Goal: Task Accomplishment & Management: Manage account settings

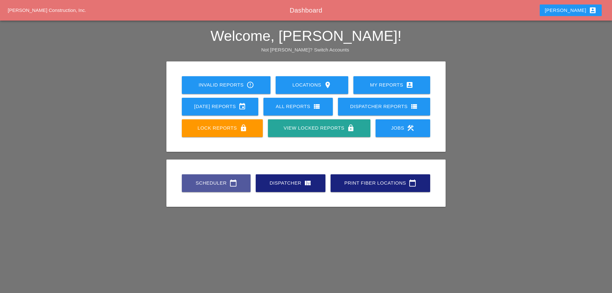
click at [218, 179] on div "Scheduler calendar_today" at bounding box center [216, 183] width 48 height 8
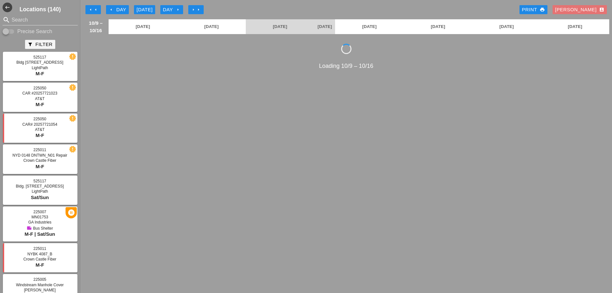
click at [112, 10] on icon "arrow_left" at bounding box center [111, 9] width 5 height 5
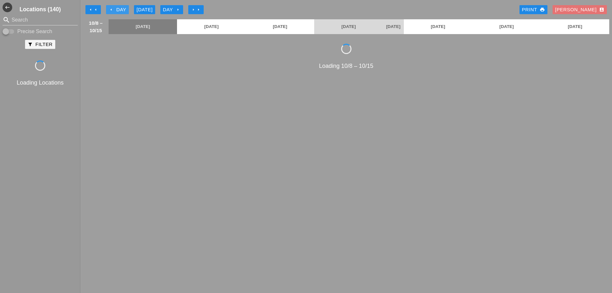
click at [112, 10] on icon "arrow_left" at bounding box center [111, 9] width 5 height 5
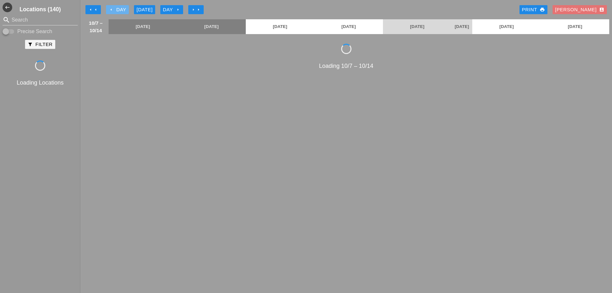
click at [112, 10] on icon "arrow_left" at bounding box center [111, 9] width 5 height 5
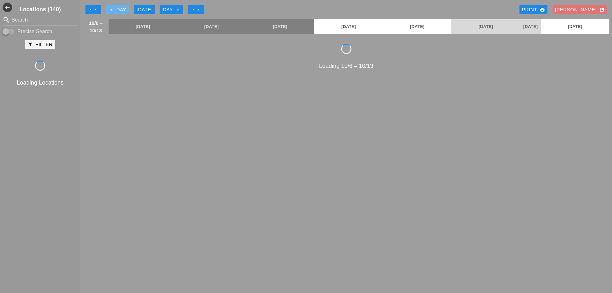
click at [112, 10] on icon "arrow_left" at bounding box center [111, 9] width 5 height 5
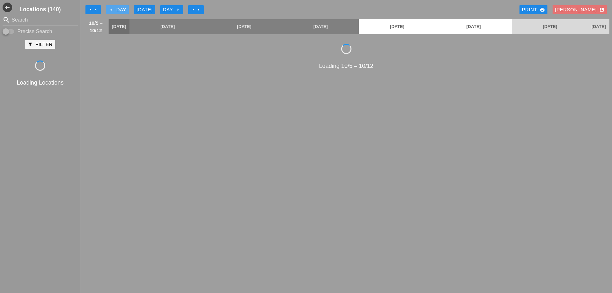
click at [112, 10] on icon "arrow_left" at bounding box center [111, 9] width 5 height 5
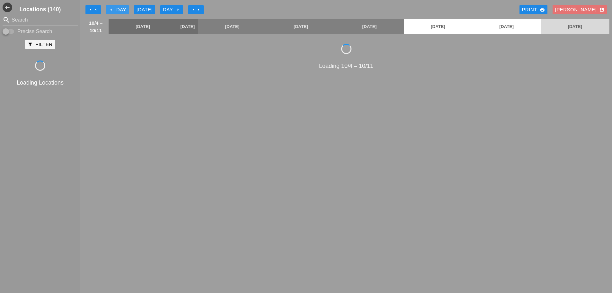
click at [112, 10] on icon "arrow_left" at bounding box center [111, 9] width 5 height 5
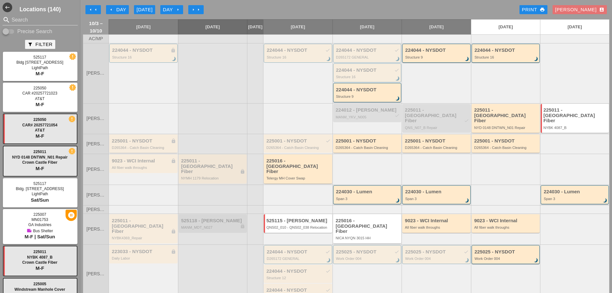
click at [136, 146] on div "D265364 - Catch Basin Cleaning" at bounding box center [144, 148] width 64 height 4
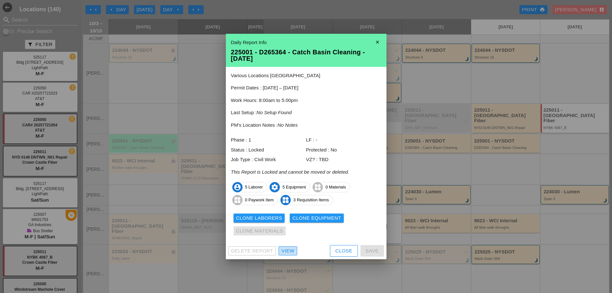
click at [289, 252] on div "View" at bounding box center [288, 250] width 13 height 7
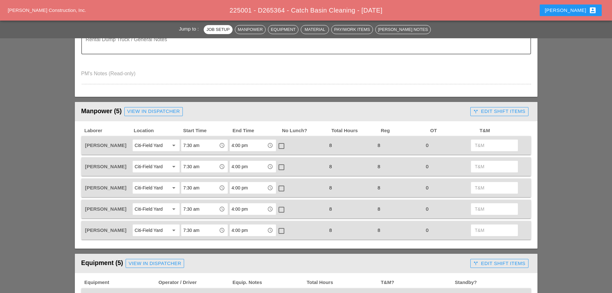
scroll to position [225, 0]
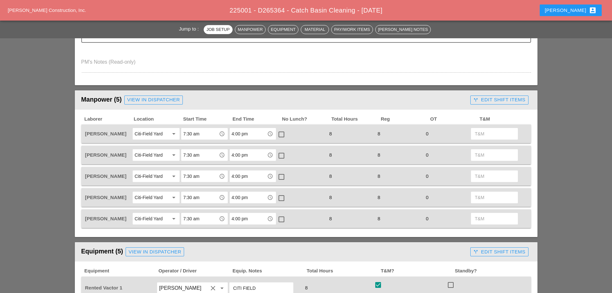
click at [480, 101] on div "call_split Edit Shift Items" at bounding box center [499, 99] width 52 height 7
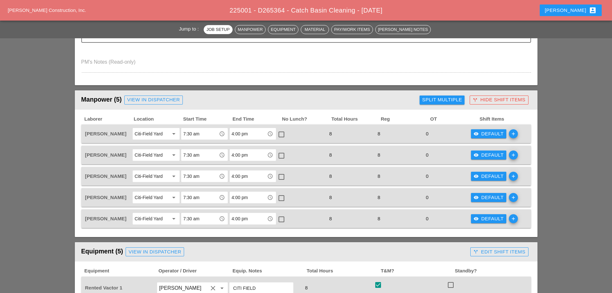
click at [450, 101] on div "Split Multiple" at bounding box center [442, 99] width 40 height 7
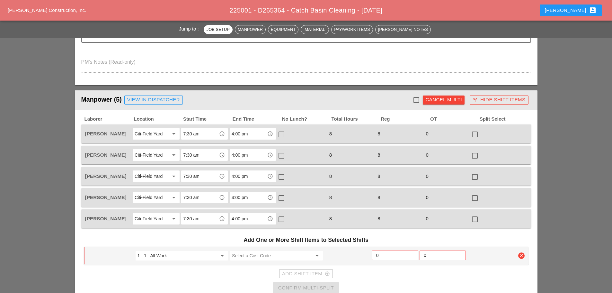
click at [450, 101] on div "Cancel Multi" at bounding box center [444, 99] width 37 height 7
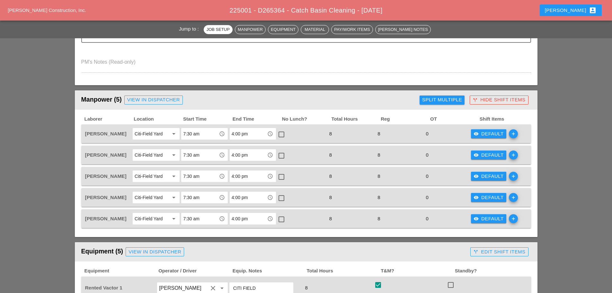
click at [578, 9] on div "[PERSON_NAME] account_box" at bounding box center [571, 10] width 52 height 8
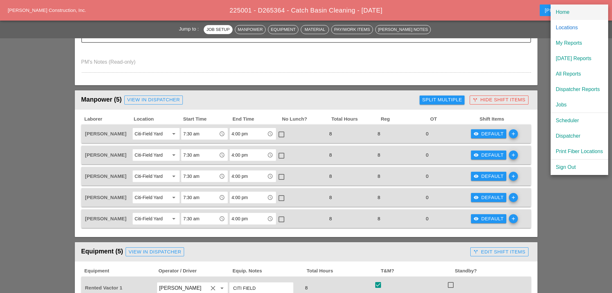
click at [574, 16] on link "Home" at bounding box center [580, 12] width 58 height 15
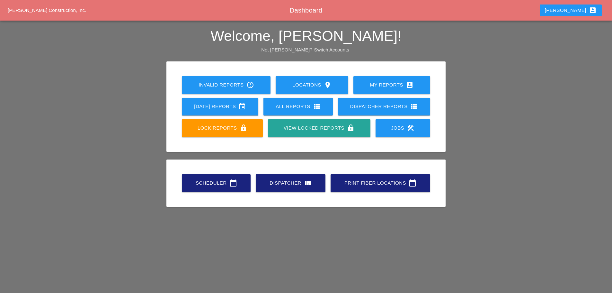
click at [213, 181] on div "Scheduler calendar_today" at bounding box center [216, 183] width 48 height 8
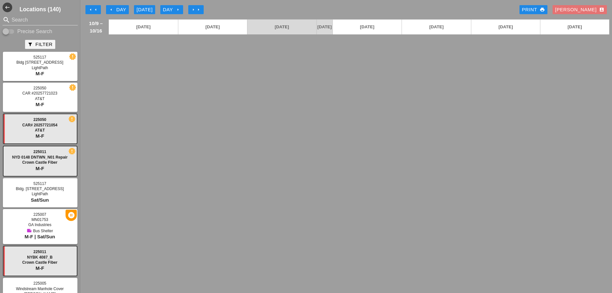
click at [112, 9] on icon "arrow_left" at bounding box center [111, 9] width 5 height 5
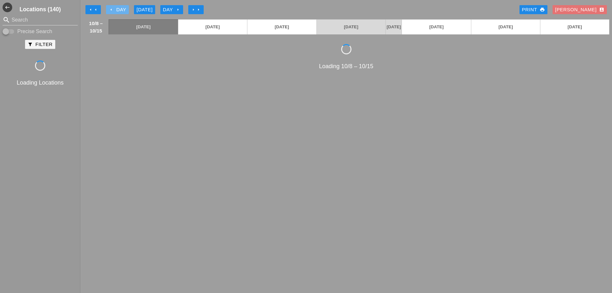
click at [112, 9] on icon "arrow_left" at bounding box center [111, 9] width 5 height 5
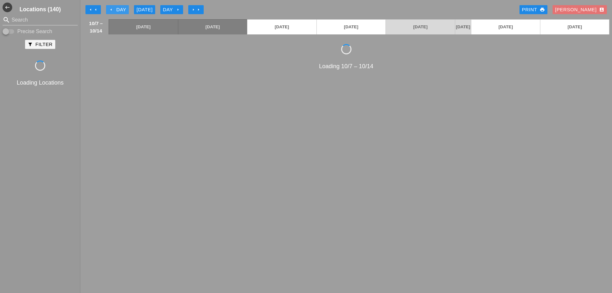
click at [112, 9] on icon "arrow_left" at bounding box center [111, 9] width 5 height 5
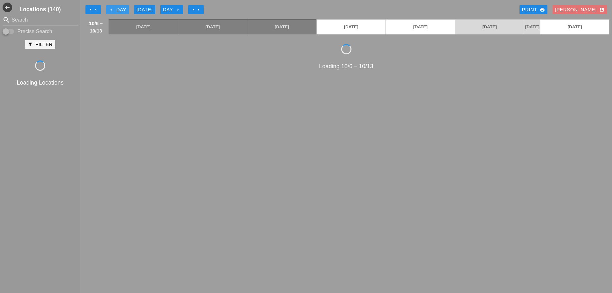
click at [112, 9] on icon "arrow_left" at bounding box center [111, 9] width 5 height 5
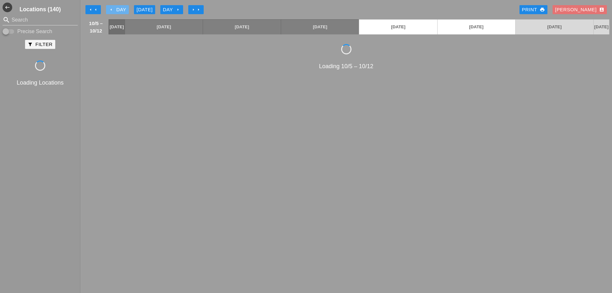
click at [112, 9] on icon "arrow_left" at bounding box center [111, 9] width 5 height 5
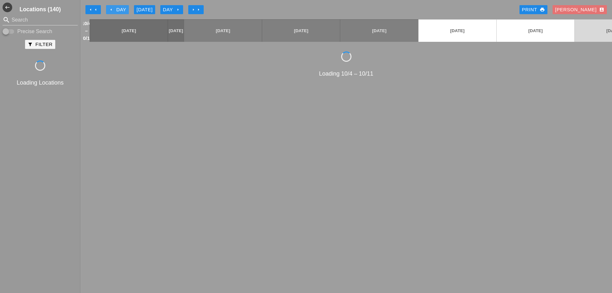
click at [112, 9] on icon "arrow_left" at bounding box center [111, 9] width 5 height 5
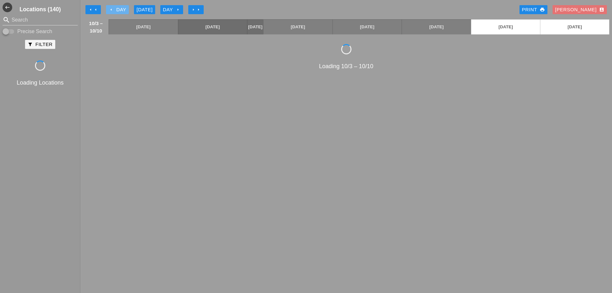
click at [112, 9] on icon "arrow_left" at bounding box center [111, 9] width 5 height 5
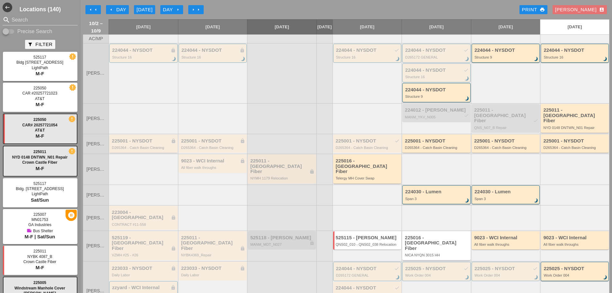
click at [139, 146] on div "D265364 - Catch Basin Cleaning" at bounding box center [144, 148] width 64 height 4
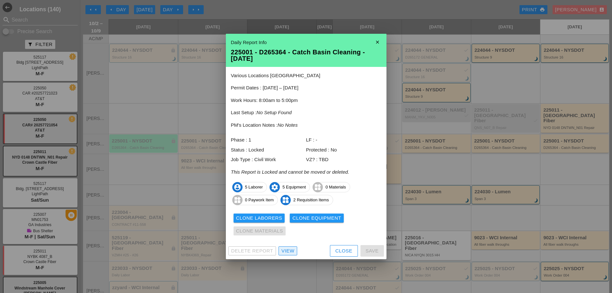
click at [293, 247] on div "View" at bounding box center [288, 250] width 13 height 7
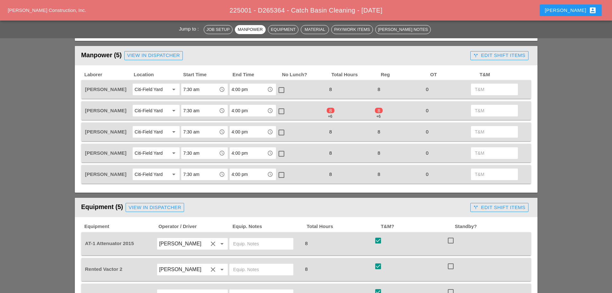
scroll to position [257, 0]
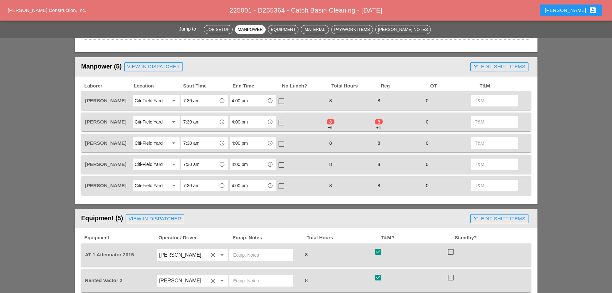
click at [487, 69] on div "call_split Edit Shift Items" at bounding box center [499, 66] width 52 height 7
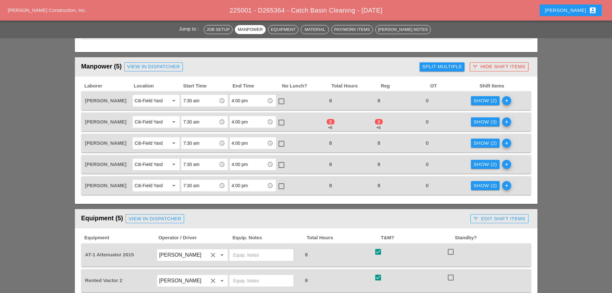
click at [484, 120] on div "Show (3)" at bounding box center [485, 121] width 23 height 7
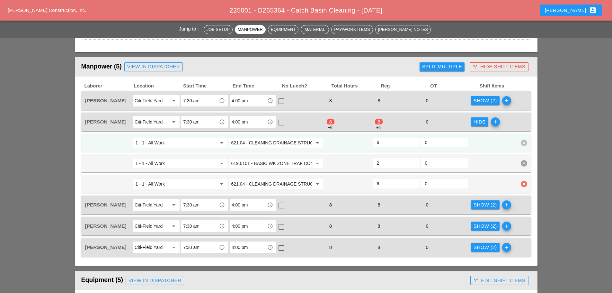
click at [523, 184] on icon "clear" at bounding box center [524, 184] width 6 height 6
click at [511, 170] on div "Confirm delete" at bounding box center [524, 169] width 31 height 7
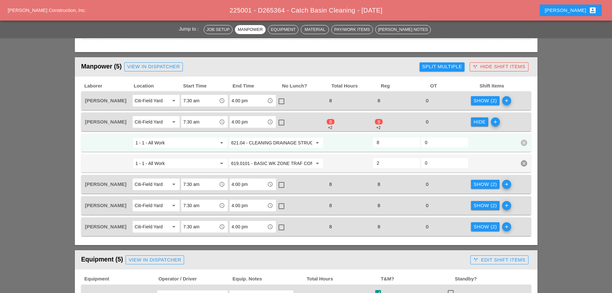
click at [390, 146] on input "8" at bounding box center [396, 142] width 39 height 10
type input "6"
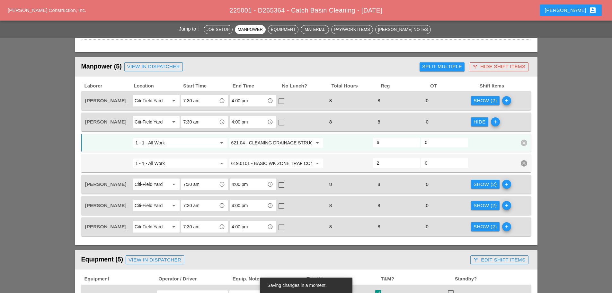
click at [495, 146] on div at bounding box center [493, 143] width 48 height 12
click at [477, 67] on icon "call_split" at bounding box center [475, 66] width 5 height 5
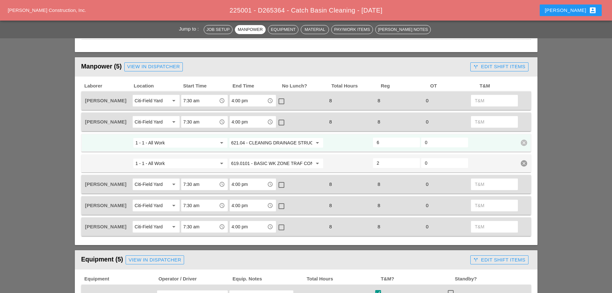
scroll to position [321, 0]
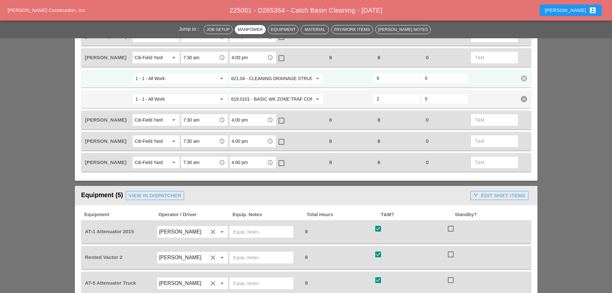
click at [480, 192] on div "call_split Edit Shift Items" at bounding box center [499, 195] width 52 height 7
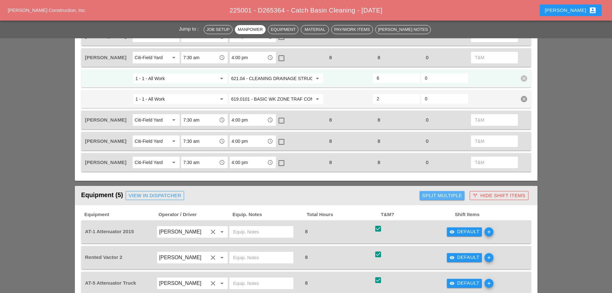
click at [440, 191] on button "Split Multiple" at bounding box center [442, 195] width 45 height 9
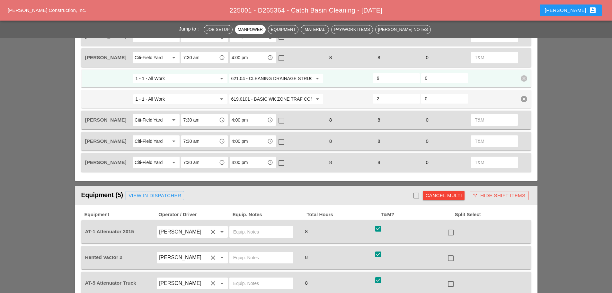
click at [440, 191] on button "Cancel Multi" at bounding box center [444, 195] width 42 height 9
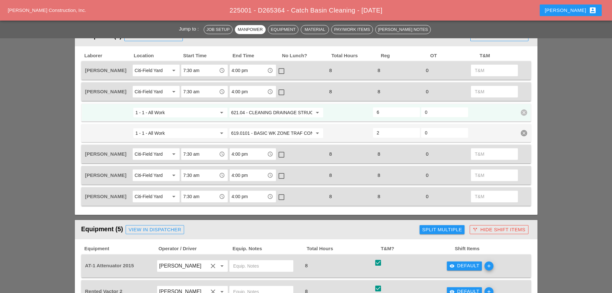
scroll to position [225, 0]
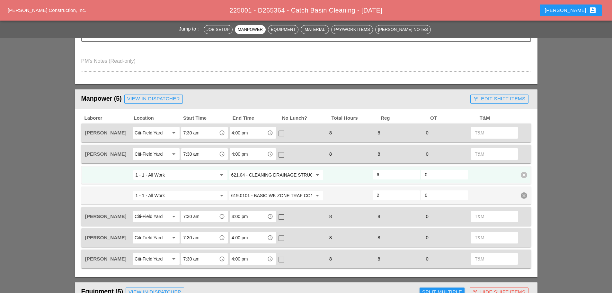
click at [419, 105] on header "Manpower (5) View in Dispatcher - All Workers Must Show up 15 Minutes Before St…" at bounding box center [306, 98] width 463 height 19
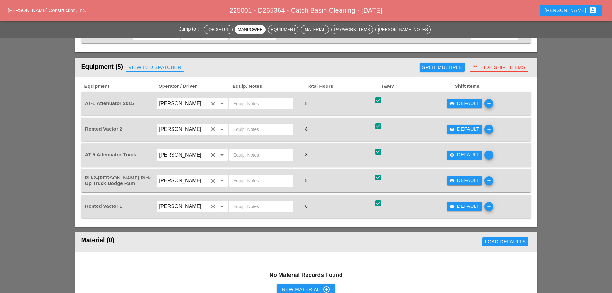
scroll to position [450, 0]
click at [471, 106] on div "visibility Default" at bounding box center [465, 102] width 30 height 7
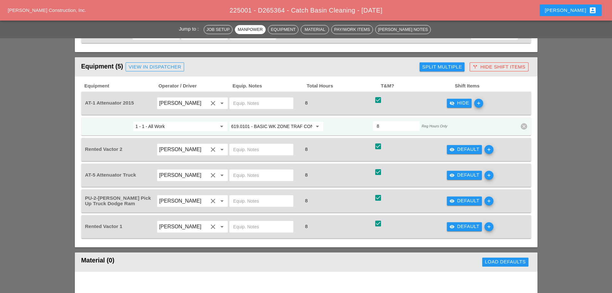
click at [455, 102] on div "visibility_off Hide" at bounding box center [460, 102] width 20 height 7
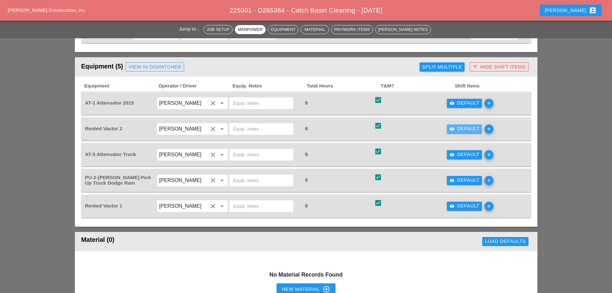
click at [455, 127] on div "visibility Default" at bounding box center [465, 128] width 30 height 7
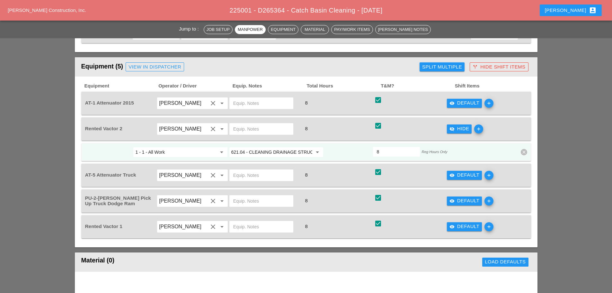
click at [455, 127] on div "visibility_off Hide" at bounding box center [460, 128] width 20 height 7
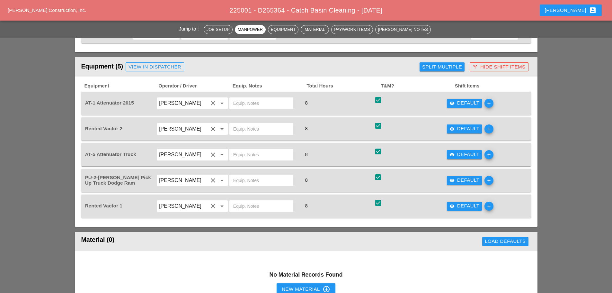
drag, startPoint x: 455, startPoint y: 146, endPoint x: 454, endPoint y: 150, distance: 4.6
click at [455, 147] on div "visibility Default add" at bounding box center [482, 155] width 73 height 18
click at [454, 151] on div "visibility Default" at bounding box center [465, 154] width 30 height 7
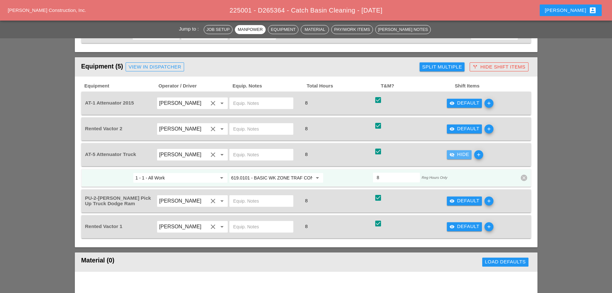
click at [454, 154] on icon "visibility_off" at bounding box center [452, 154] width 5 height 5
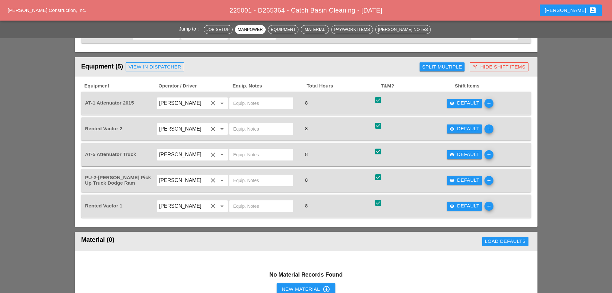
click at [457, 187] on div "visibility Default add" at bounding box center [482, 180] width 73 height 18
click at [459, 183] on div "visibility Default" at bounding box center [465, 179] width 30 height 7
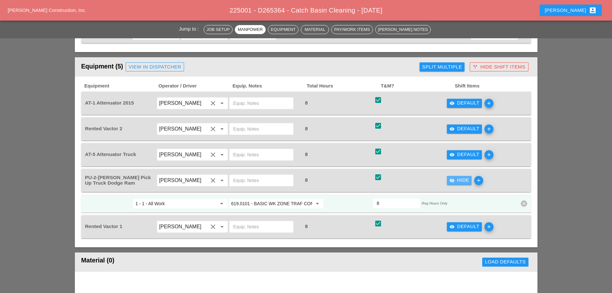
click at [459, 183] on div "visibility_off Hide" at bounding box center [460, 179] width 20 height 7
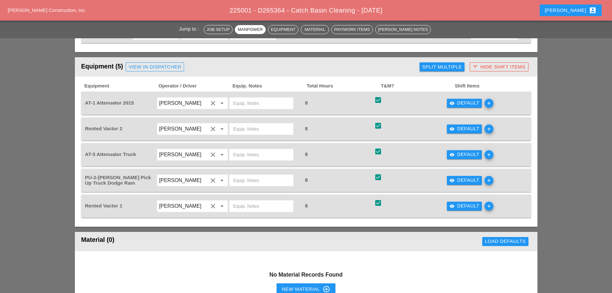
click at [458, 203] on button "visibility Default" at bounding box center [464, 206] width 35 height 9
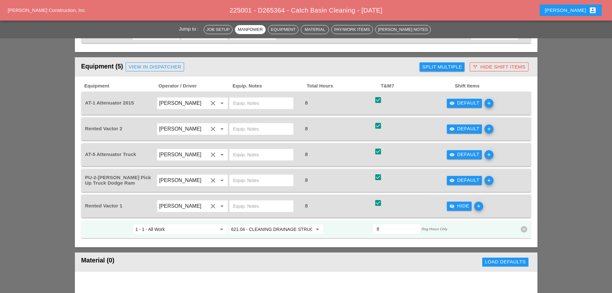
click at [458, 203] on div "visibility_off Hide" at bounding box center [460, 205] width 20 height 7
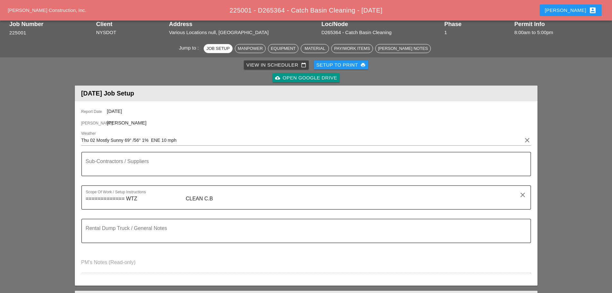
scroll to position [0, 0]
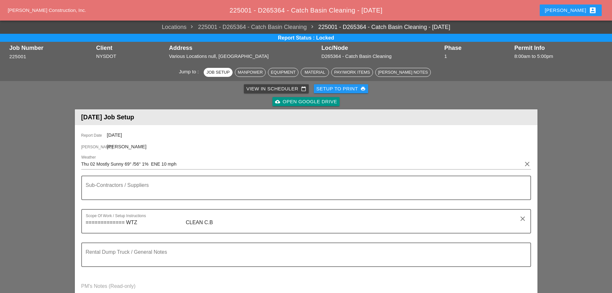
click at [584, 12] on div "[PERSON_NAME] account_box" at bounding box center [571, 10] width 52 height 8
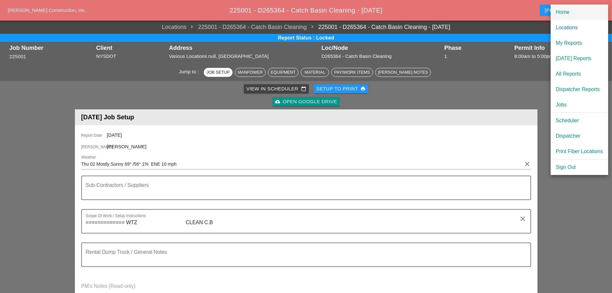
click at [562, 13] on div "Home" at bounding box center [579, 12] width 47 height 8
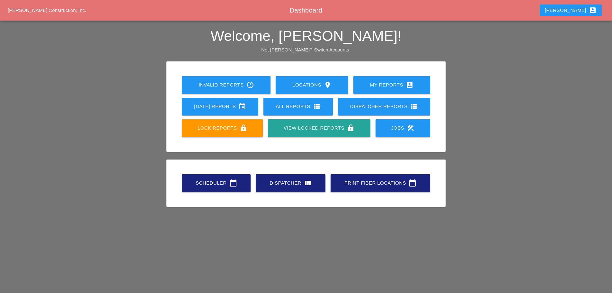
click at [213, 189] on link "Scheduler calendar_today" at bounding box center [216, 183] width 69 height 18
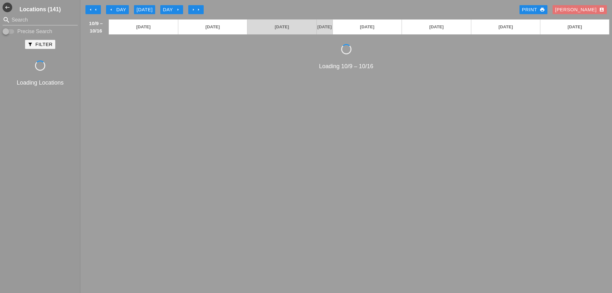
click at [110, 12] on icon "arrow_left" at bounding box center [111, 9] width 5 height 5
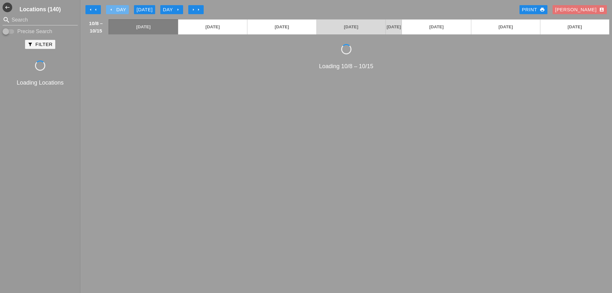
click at [110, 12] on icon "arrow_left" at bounding box center [111, 9] width 5 height 5
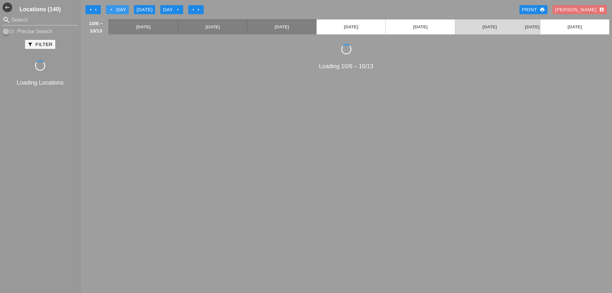
click at [110, 12] on icon "arrow_left" at bounding box center [111, 9] width 5 height 5
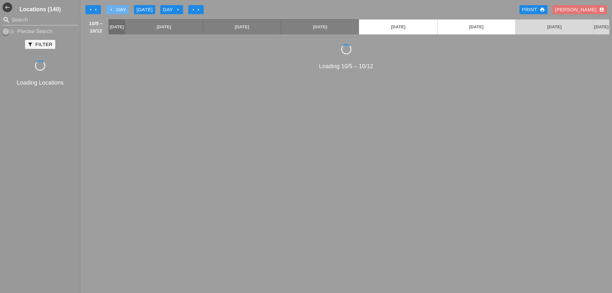
click at [110, 12] on icon "arrow_left" at bounding box center [111, 9] width 5 height 5
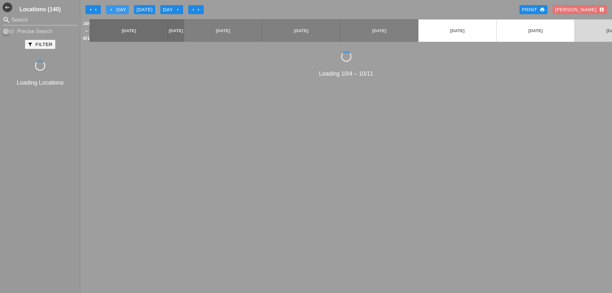
click at [110, 12] on icon "arrow_left" at bounding box center [111, 9] width 5 height 5
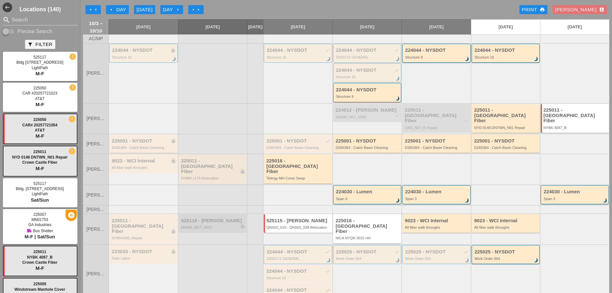
click at [127, 144] on div "225001 - NYSDOT lock D265364 - Catch Basin Cleaning" at bounding box center [144, 144] width 64 height 12
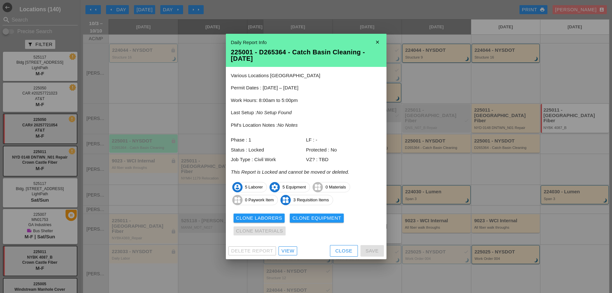
click at [295, 245] on div "Delete Report View Close Save" at bounding box center [306, 250] width 161 height 17
click at [291, 251] on div "View" at bounding box center [288, 250] width 13 height 7
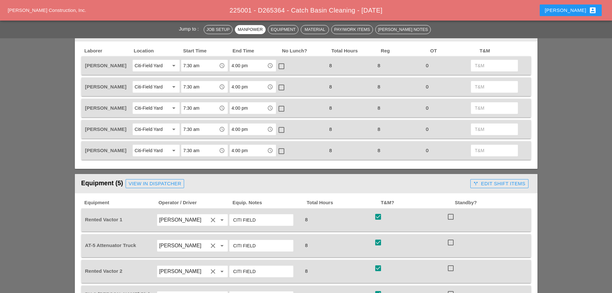
scroll to position [257, 0]
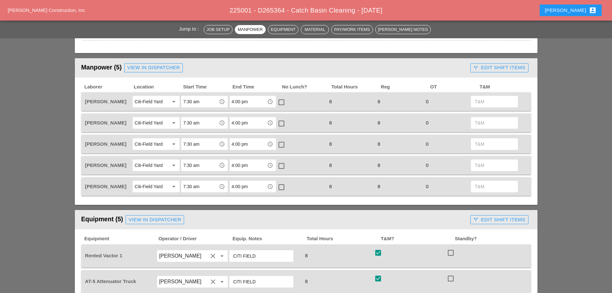
click at [485, 71] on button "call_split Edit Shift Items" at bounding box center [500, 67] width 58 height 9
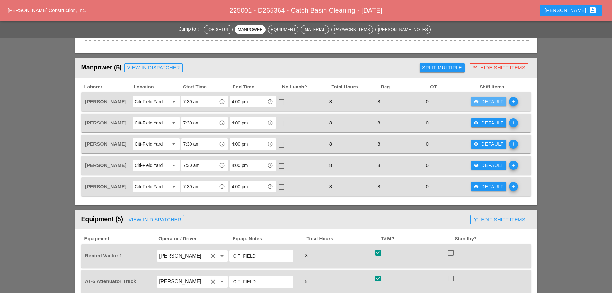
click at [478, 102] on icon "visibility" at bounding box center [476, 101] width 5 height 5
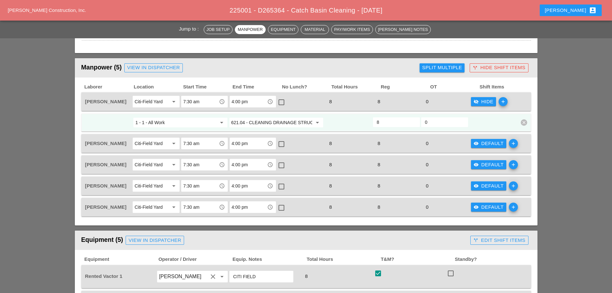
click at [453, 68] on div "Split Multiple" at bounding box center [442, 67] width 40 height 7
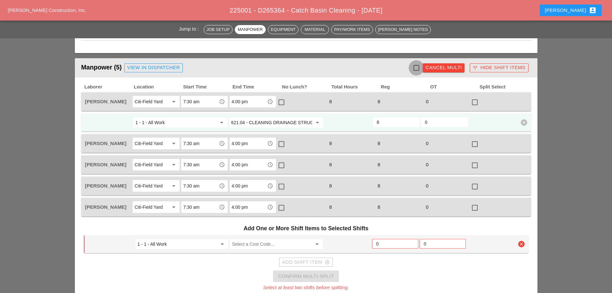
click at [417, 68] on div at bounding box center [416, 67] width 11 height 11
checkbox input "true"
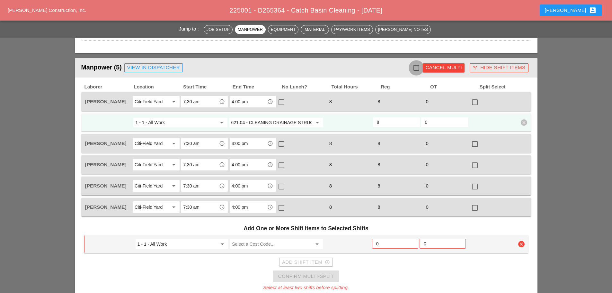
checkbox input "true"
click at [253, 245] on input "Select a Cost Code..." at bounding box center [272, 244] width 80 height 10
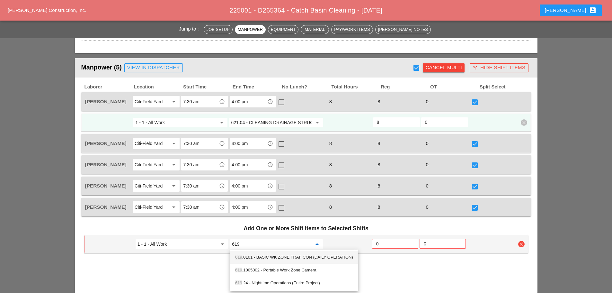
click at [258, 254] on div "619 .0101 - BASIC WK ZONE TRAF CON (DAILY OPERATION)" at bounding box center [294, 257] width 118 height 8
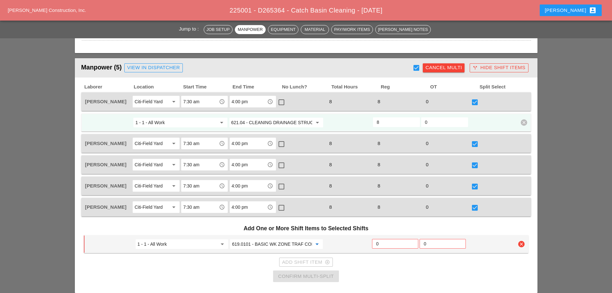
type input "619.0101 - BASIC WK ZONE TRAF CON (DAILY OPERATION)"
click at [376, 245] on input "0" at bounding box center [395, 244] width 38 height 10
click at [376, 244] on input "0" at bounding box center [395, 244] width 38 height 10
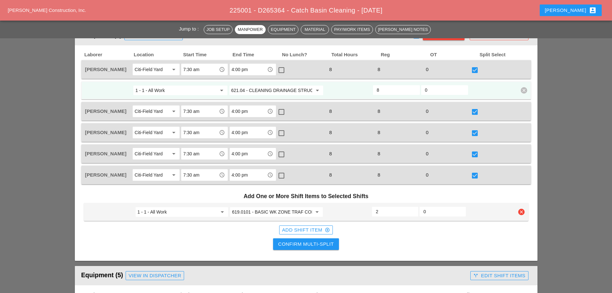
type input "2"
click at [326, 246] on div "Confirm Multi-Split" at bounding box center [306, 243] width 56 height 7
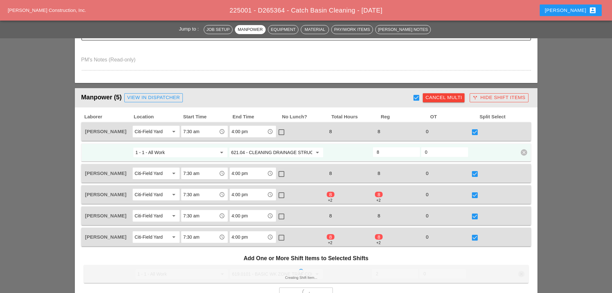
scroll to position [225, 0]
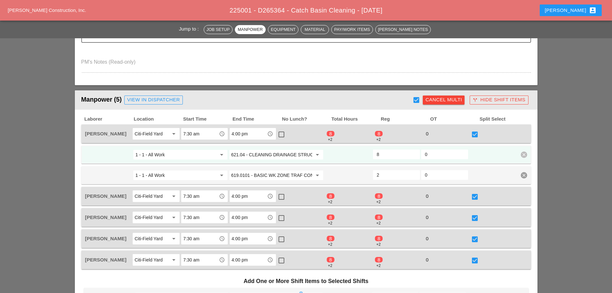
checkbox input "false"
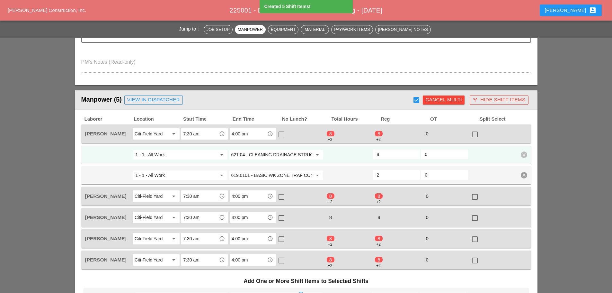
click at [379, 152] on input "8" at bounding box center [396, 154] width 39 height 10
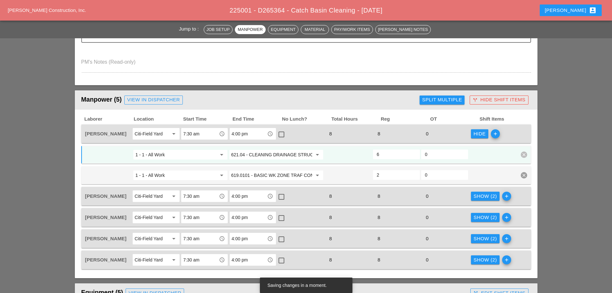
type input "6"
click at [480, 133] on div "Hide" at bounding box center [480, 133] width 12 height 7
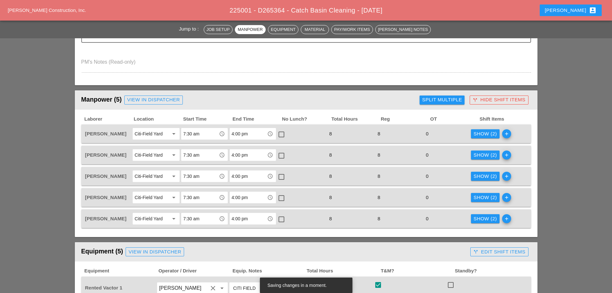
click at [485, 151] on button "Show (2)" at bounding box center [485, 154] width 29 height 9
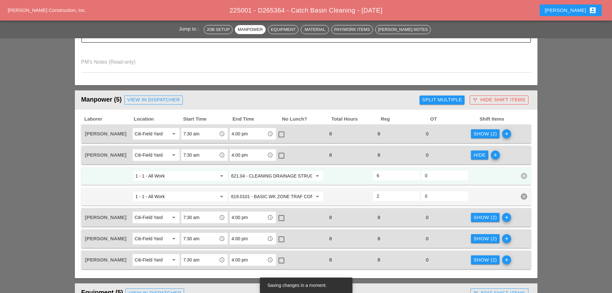
click at [379, 176] on input "6" at bounding box center [396, 175] width 39 height 10
click at [481, 153] on div "Hide" at bounding box center [480, 154] width 12 height 7
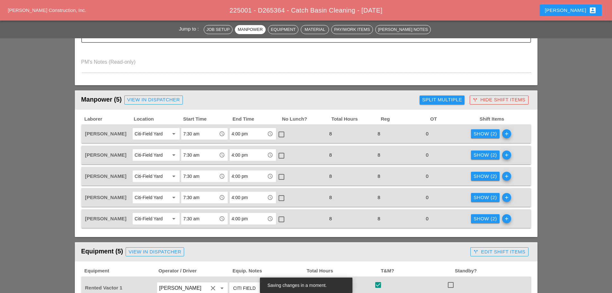
click at [480, 177] on div "Show (2)" at bounding box center [485, 176] width 23 height 7
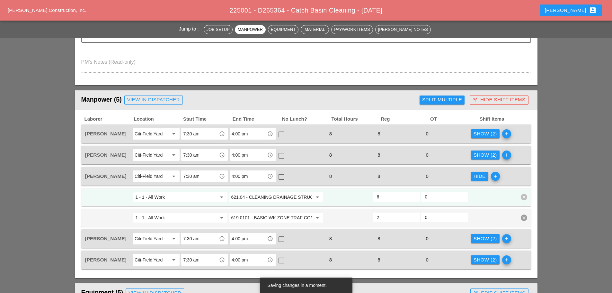
click at [480, 177] on div "Hide" at bounding box center [480, 176] width 12 height 7
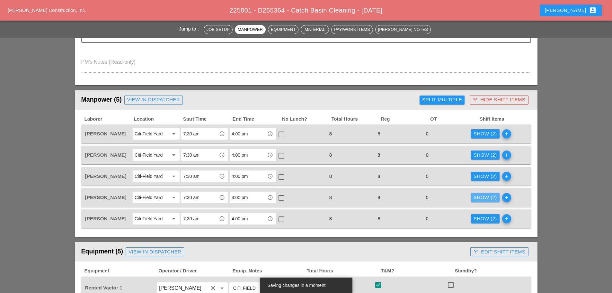
click at [479, 201] on div "Show (2)" at bounding box center [485, 197] width 23 height 7
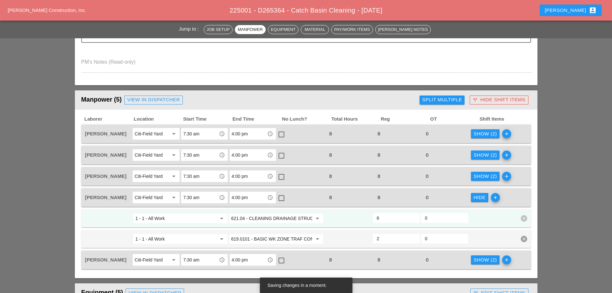
click at [479, 201] on div "Hide" at bounding box center [480, 197] width 12 height 7
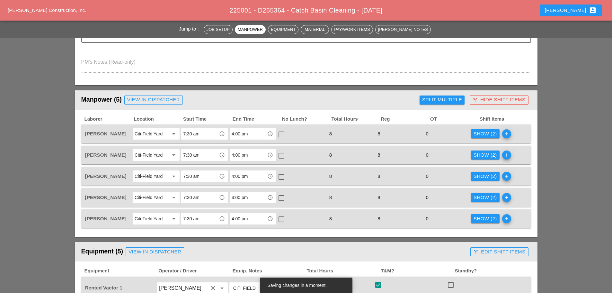
click at [478, 216] on div "Show (2)" at bounding box center [485, 218] width 23 height 7
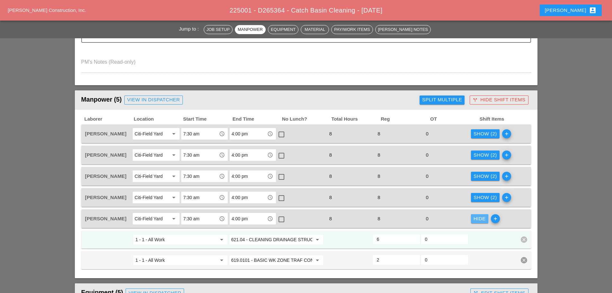
click at [478, 216] on div "Hide" at bounding box center [480, 218] width 12 height 7
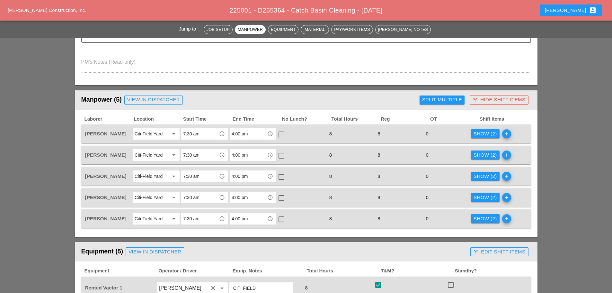
click at [484, 103] on div "call_split Hide Shift Items" at bounding box center [499, 99] width 53 height 7
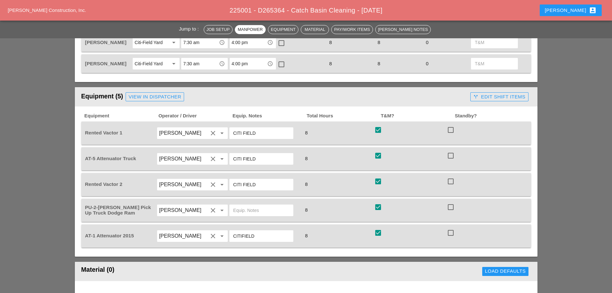
scroll to position [386, 0]
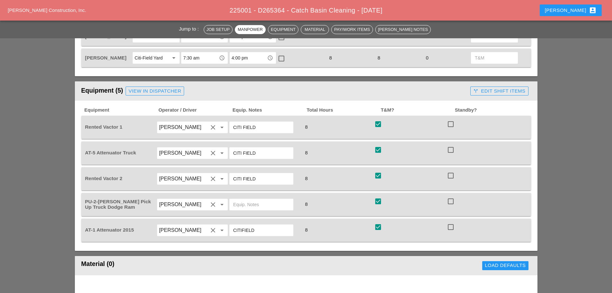
click at [491, 95] on button "call_split Edit Shift Items" at bounding box center [500, 90] width 58 height 9
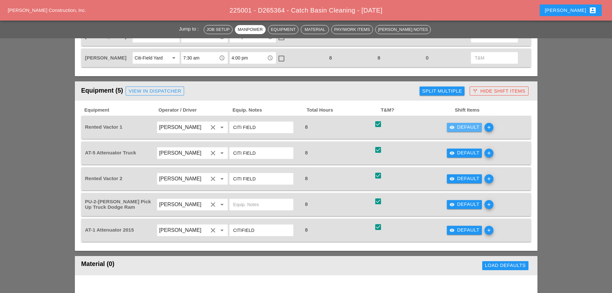
click at [461, 130] on div "visibility Default" at bounding box center [465, 126] width 30 height 7
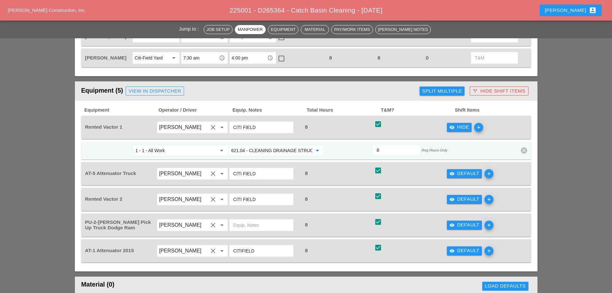
click at [302, 151] on input "621.04 - CLEANING DRAINAGE STRUCTURES" at bounding box center [271, 150] width 81 height 10
type input "619"
click at [464, 128] on div "visibility_off Hide" at bounding box center [460, 126] width 20 height 7
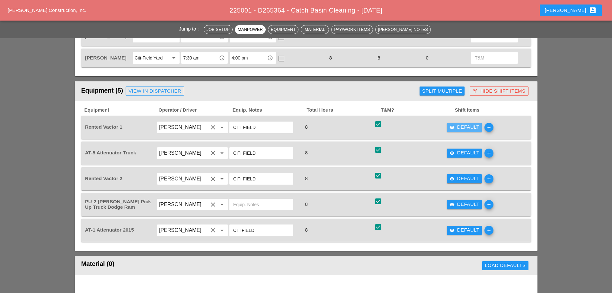
click at [464, 128] on div "visibility Default" at bounding box center [465, 126] width 30 height 7
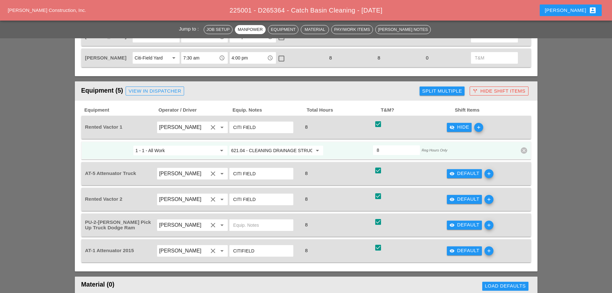
click at [454, 126] on icon "visibility_off" at bounding box center [452, 127] width 5 height 5
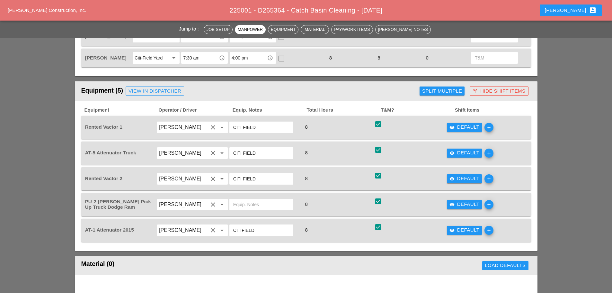
click at [459, 149] on div "visibility Default" at bounding box center [465, 152] width 30 height 7
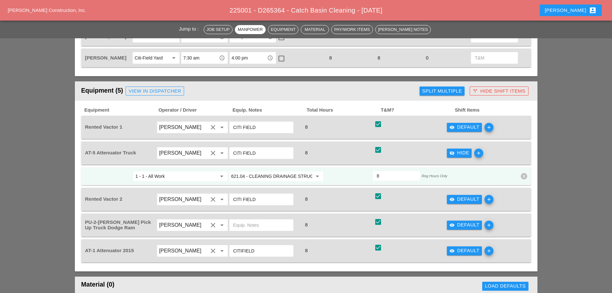
click at [294, 175] on input "621.04 - CLEANING DRAINAGE STRUCTURES" at bounding box center [271, 176] width 81 height 10
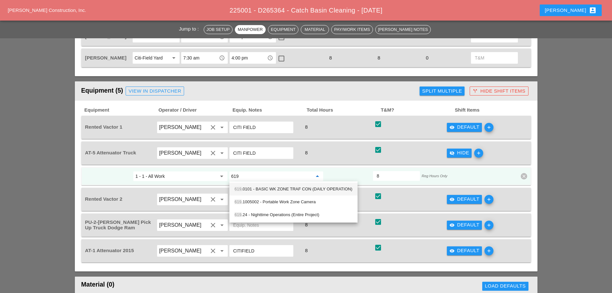
click at [284, 191] on div "619 .0101 - BASIC WK ZONE TRAF CON (DAILY OPERATION)" at bounding box center [294, 189] width 118 height 8
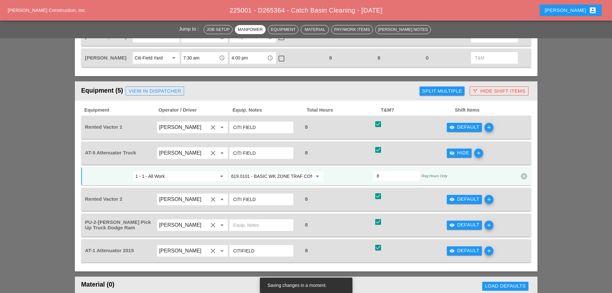
type input "619.0101 - BASIC WK ZONE TRAF CON (DAILY OPERATION)"
click at [465, 153] on div "visibility_off Hide" at bounding box center [460, 152] width 20 height 7
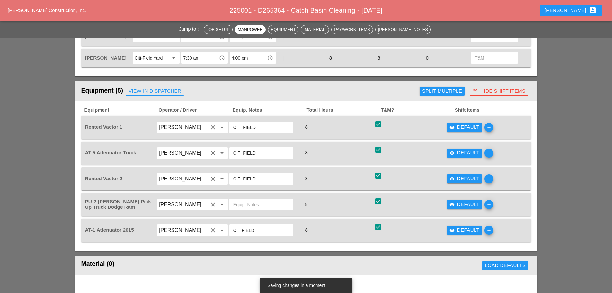
click at [462, 203] on div "visibility Default" at bounding box center [465, 204] width 30 height 7
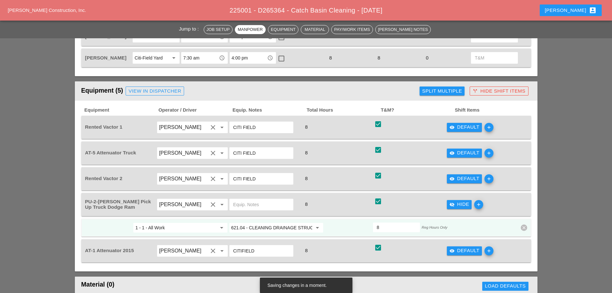
click at [297, 224] on input "621.04 - CLEANING DRAINAGE STRUCTURES" at bounding box center [271, 227] width 81 height 10
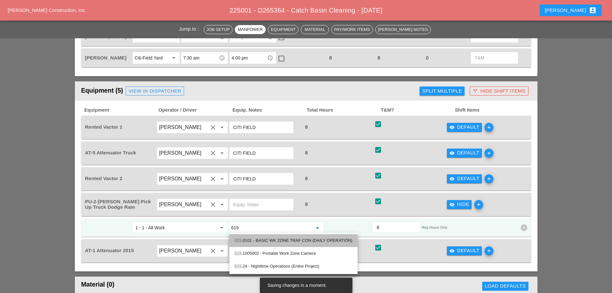
click at [295, 239] on div "619 .0101 - BASIC WK ZONE TRAF CON (DAILY OPERATION)" at bounding box center [294, 241] width 118 height 8
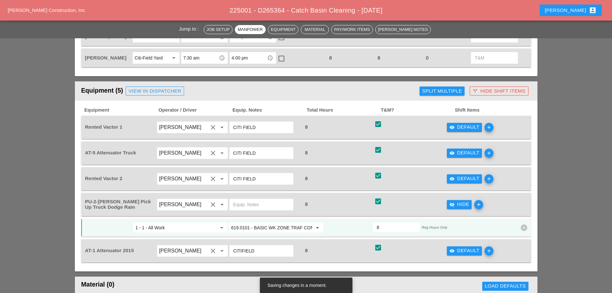
type input "619.0101 - BASIC WK ZONE TRAF CON (DAILY OPERATION)"
click at [454, 202] on icon "visibility_off" at bounding box center [452, 204] width 5 height 5
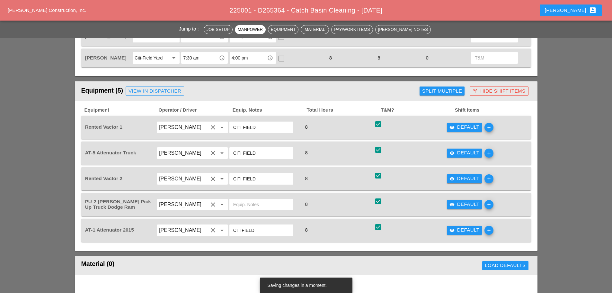
click at [461, 234] on button "visibility Default" at bounding box center [464, 230] width 35 height 9
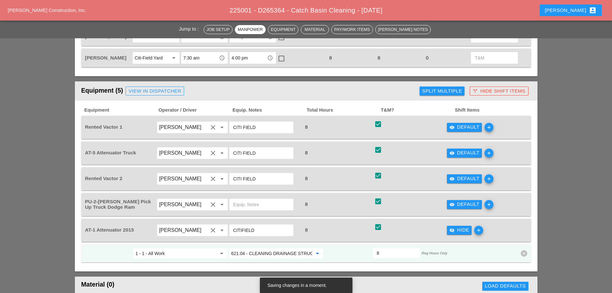
click at [268, 252] on input "621.04 - CLEANING DRAINAGE STRUCTURES" at bounding box center [271, 253] width 81 height 10
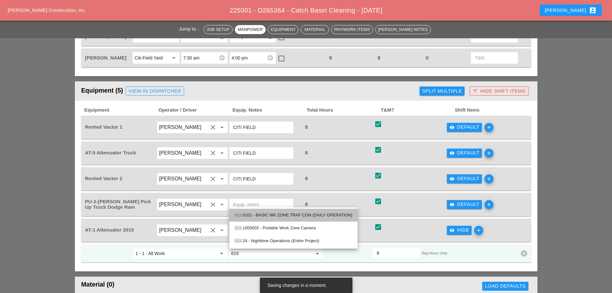
click at [305, 213] on div "619 .0101 - BASIC WK ZONE TRAF CON (DAILY OPERATION)" at bounding box center [294, 215] width 118 height 8
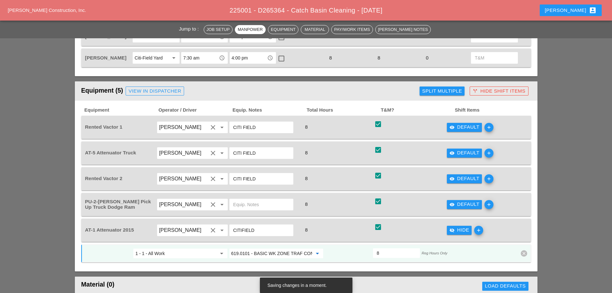
type input "619.0101 - BASIC WK ZONE TRAF CON (DAILY OPERATION)"
click at [374, 96] on div "Equipment (5) View in Dispatcher" at bounding box center [249, 91] width 336 height 13
click at [492, 91] on div "call_split Hide Shift Items" at bounding box center [499, 90] width 53 height 7
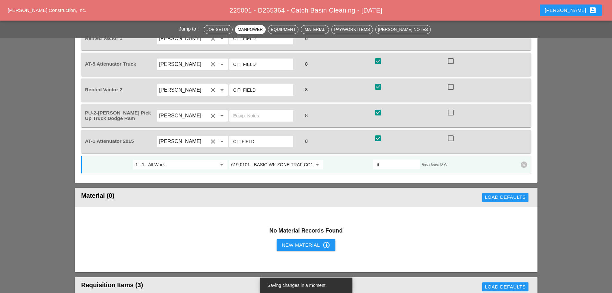
scroll to position [482, 0]
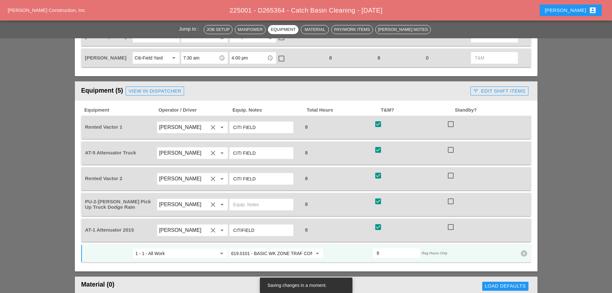
click at [441, 93] on div "Equipment (5) View in Dispatcher" at bounding box center [274, 91] width 387 height 13
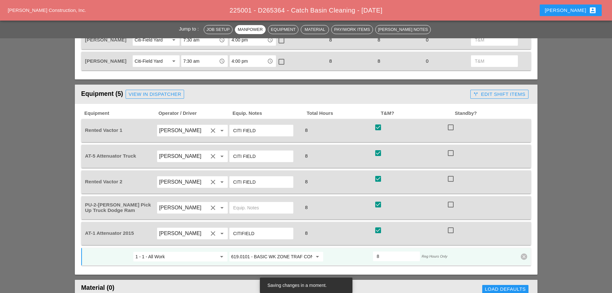
scroll to position [418, 0]
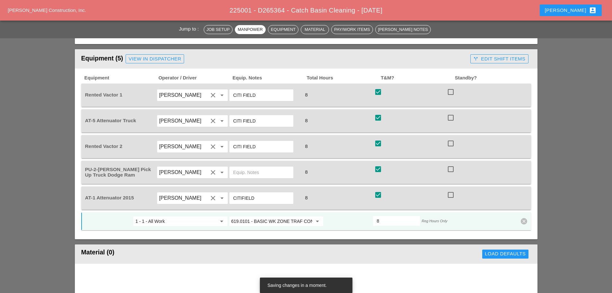
click at [429, 99] on div "check_box check" at bounding box center [410, 95] width 73 height 18
click at [424, 93] on div "check_box check" at bounding box center [410, 95] width 73 height 18
click at [363, 218] on div at bounding box center [348, 221] width 48 height 12
click at [489, 55] on div "call_split Edit Shift Items" at bounding box center [499, 58] width 52 height 7
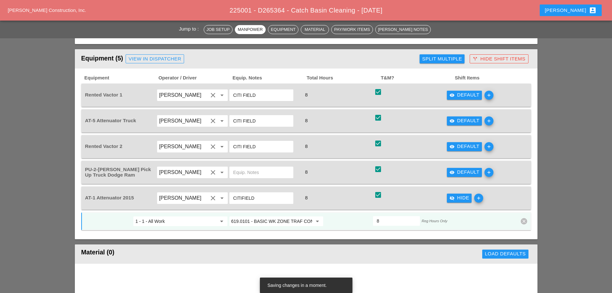
click at [459, 96] on div "visibility Default" at bounding box center [465, 94] width 30 height 7
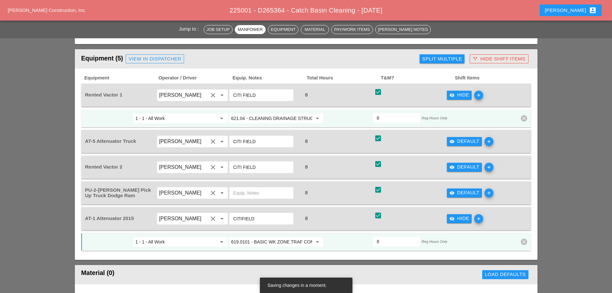
click at [459, 96] on div "visibility_off Hide" at bounding box center [460, 94] width 20 height 7
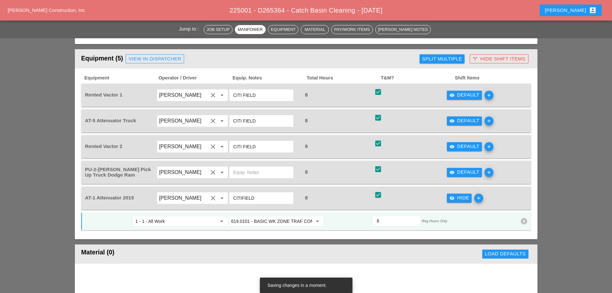
click at [464, 119] on div "visibility Default" at bounding box center [465, 120] width 30 height 7
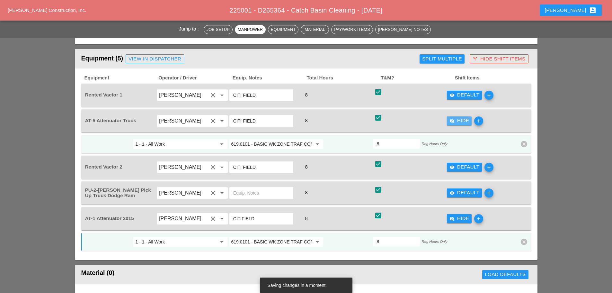
click at [464, 119] on div "visibility_off Hide" at bounding box center [460, 120] width 20 height 7
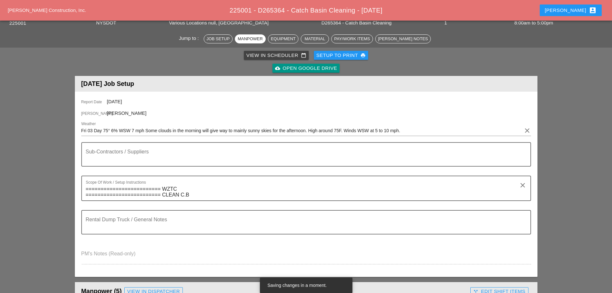
scroll to position [0, 0]
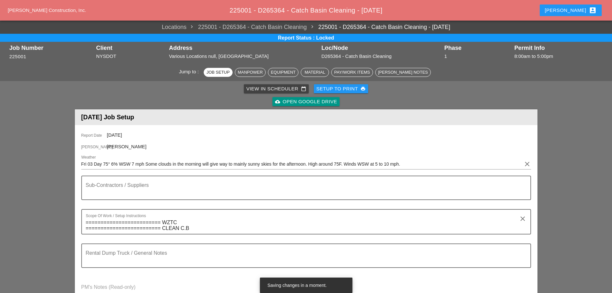
click at [589, 10] on icon "account_box" at bounding box center [593, 10] width 8 height 8
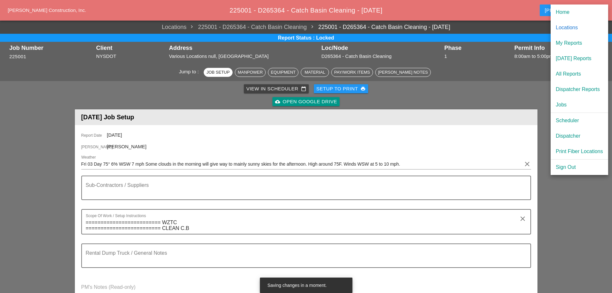
drag, startPoint x: 573, startPoint y: 14, endPoint x: 367, endPoint y: 22, distance: 206.5
click at [573, 14] on div "Home" at bounding box center [579, 12] width 47 height 8
